Goal: Use online tool/utility: Utilize a website feature to perform a specific function

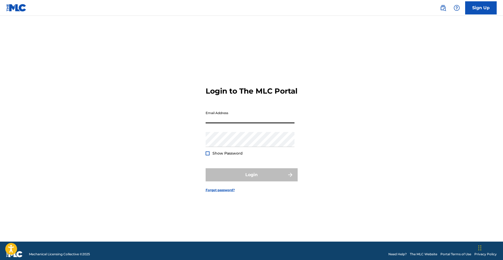
click at [244, 120] on input "Email Address" at bounding box center [250, 115] width 89 height 15
type input "[EMAIL_ADDRESS][DOMAIN_NAME]"
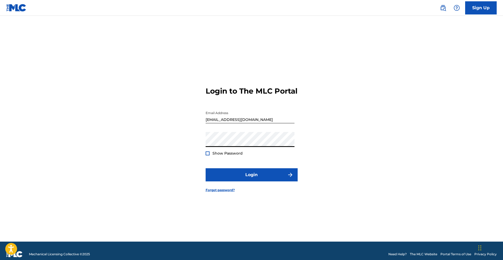
click at [206, 168] on button "Login" at bounding box center [252, 174] width 92 height 13
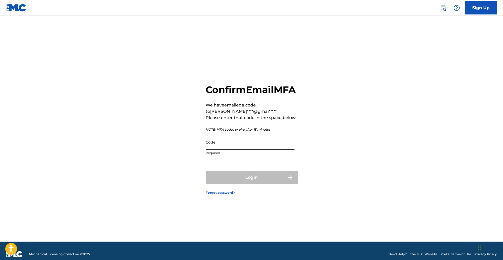
click at [222, 150] on input "Code" at bounding box center [250, 142] width 89 height 15
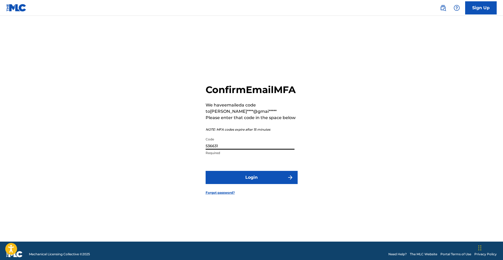
type input "536631"
click at [206, 171] on button "Login" at bounding box center [252, 177] width 92 height 13
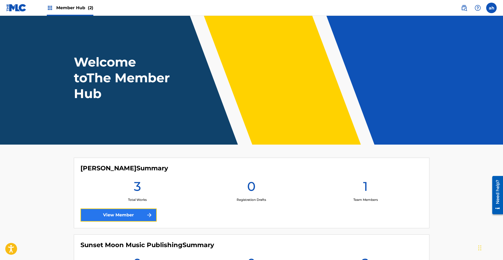
click at [131, 217] on link "View Member" at bounding box center [118, 215] width 76 height 13
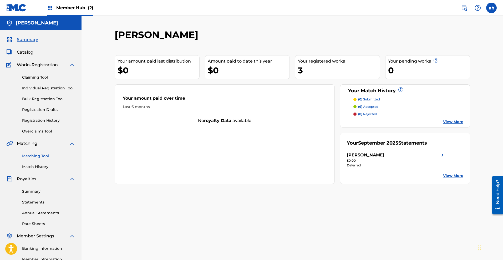
click at [43, 158] on link "Matching Tool" at bounding box center [48, 156] width 53 height 6
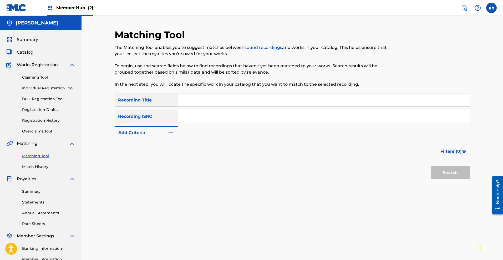
click at [173, 102] on div "Recording Title" at bounding box center [147, 100] width 64 height 13
click at [154, 140] on form "SearchWithCriteria2aed4f30-f3c0-4ef8-8c65-4b3715f43662 Recording Title SearchWi…" at bounding box center [293, 138] width 356 height 88
click at [157, 131] on button "Add Criteria" at bounding box center [147, 132] width 64 height 13
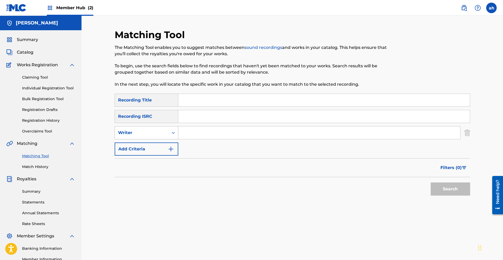
click at [156, 131] on div "Writer" at bounding box center [141, 133] width 47 height 6
click at [148, 144] on div "Recording Artist" at bounding box center [146, 145] width 63 height 13
click at [199, 128] on input "Search Form" at bounding box center [319, 133] width 282 height 13
type input "musiscape"
click at [431, 183] on button "Search" at bounding box center [450, 189] width 39 height 13
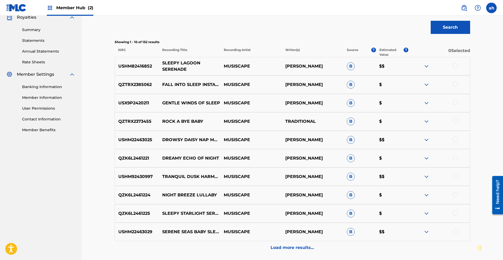
scroll to position [208, 0]
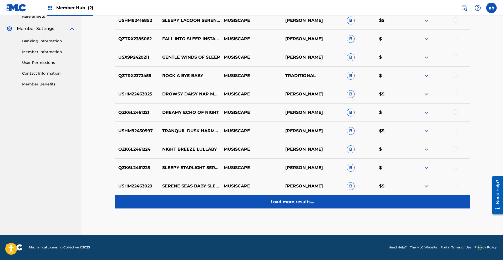
click at [278, 197] on div "Load more results..." at bounding box center [293, 201] width 356 height 13
